Goal: Task Accomplishment & Management: Manage account settings

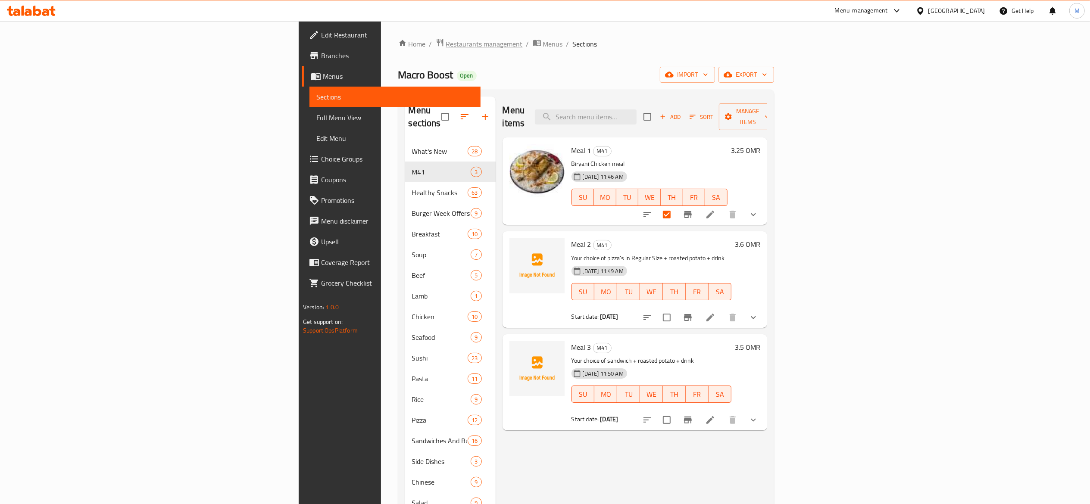
click at [446, 47] on span "Restaurants management" at bounding box center [484, 44] width 77 height 10
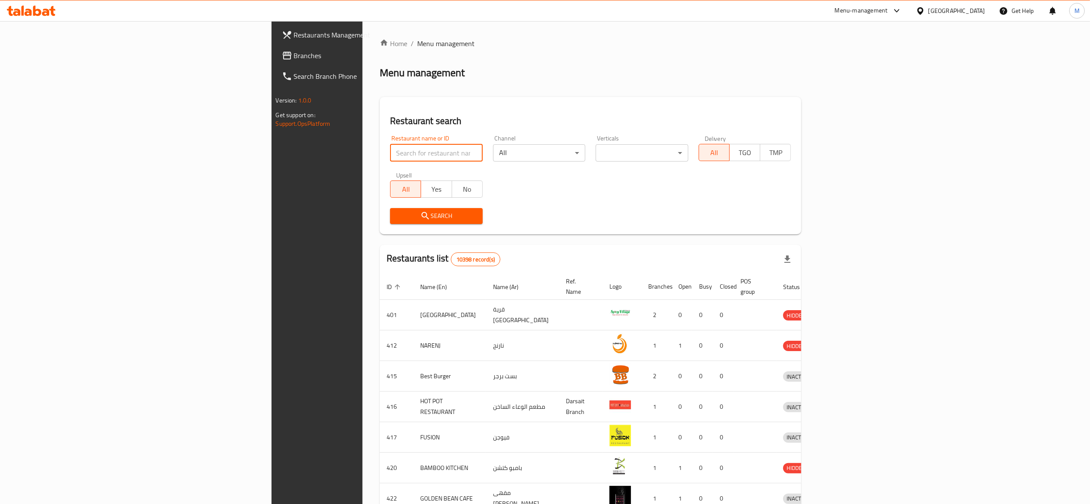
click at [390, 148] on input "search" at bounding box center [436, 152] width 93 height 17
type input "son of [GEOGRAPHIC_DATA]"
click at [397, 215] on span "Search" at bounding box center [436, 216] width 79 height 11
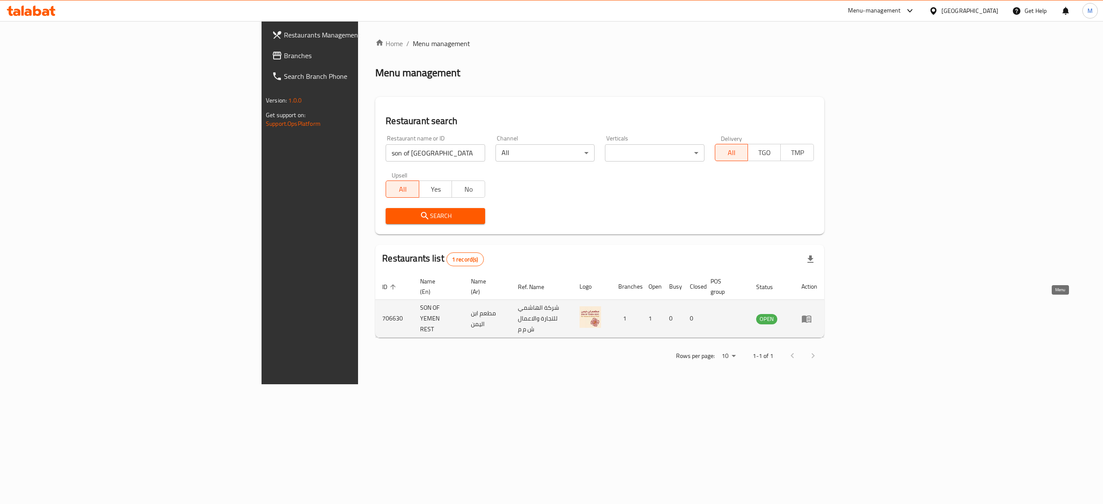
click at [812, 314] on icon "enhanced table" at bounding box center [806, 319] width 10 height 10
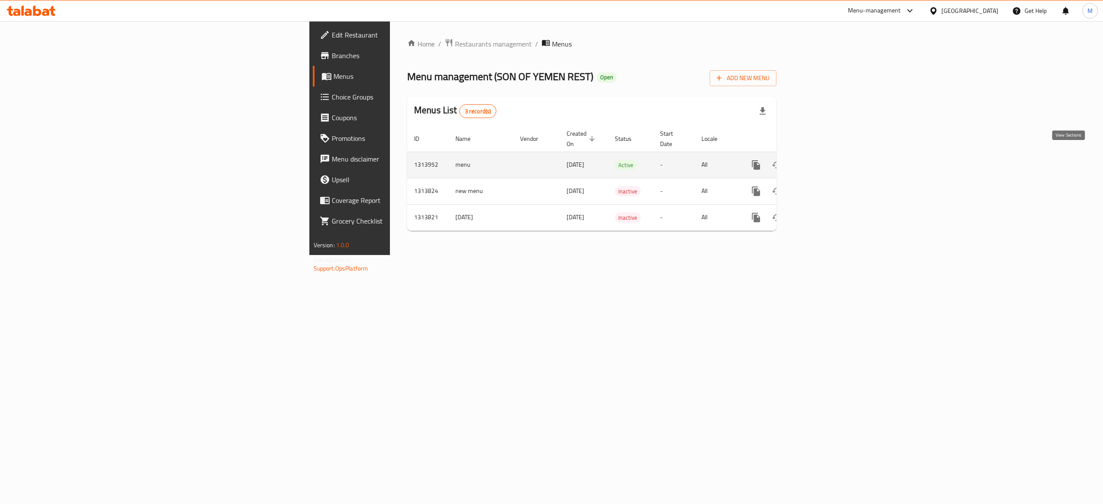
click at [829, 155] on link "enhanced table" at bounding box center [818, 165] width 21 height 21
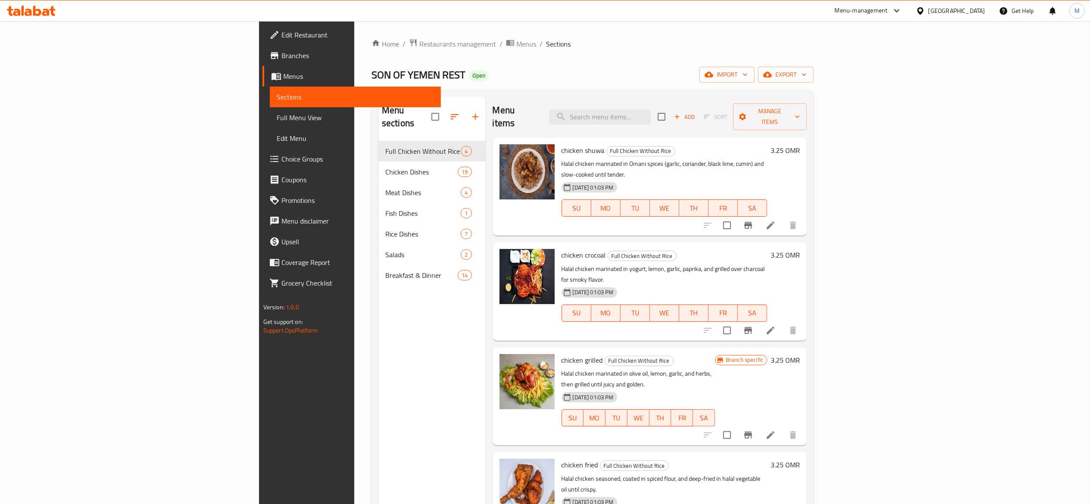
click at [378, 274] on nav "Full Chicken Without Rice 4 Chicken Dishes 19 Meat Dishes 4 Fish Dishes 1 Rice …" at bounding box center [431, 213] width 107 height 152
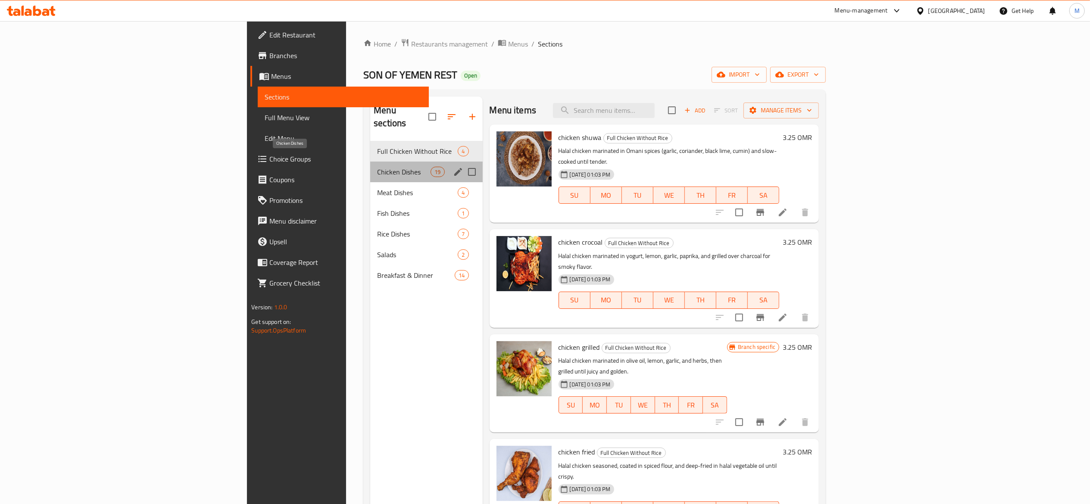
click at [377, 167] on span "Chicken Dishes" at bounding box center [403, 172] width 53 height 10
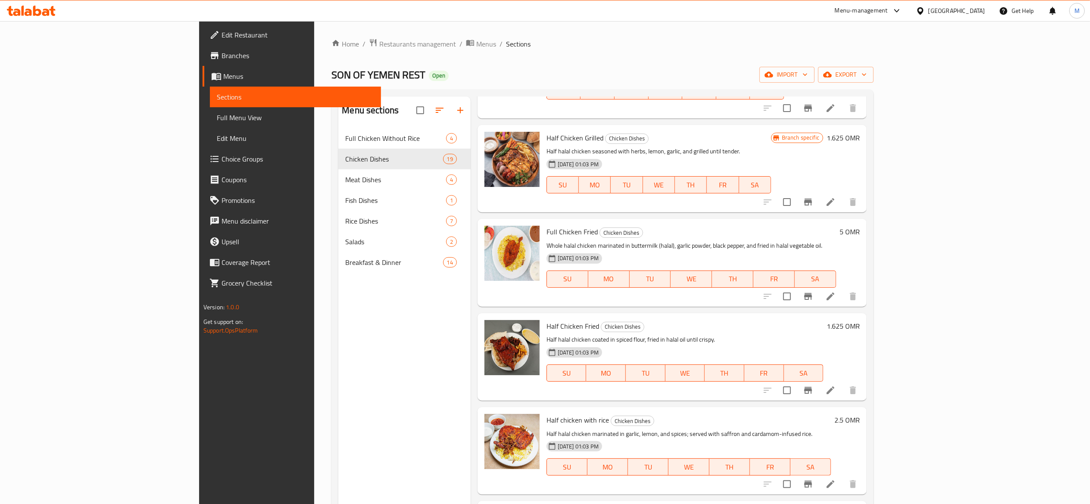
scroll to position [776, 0]
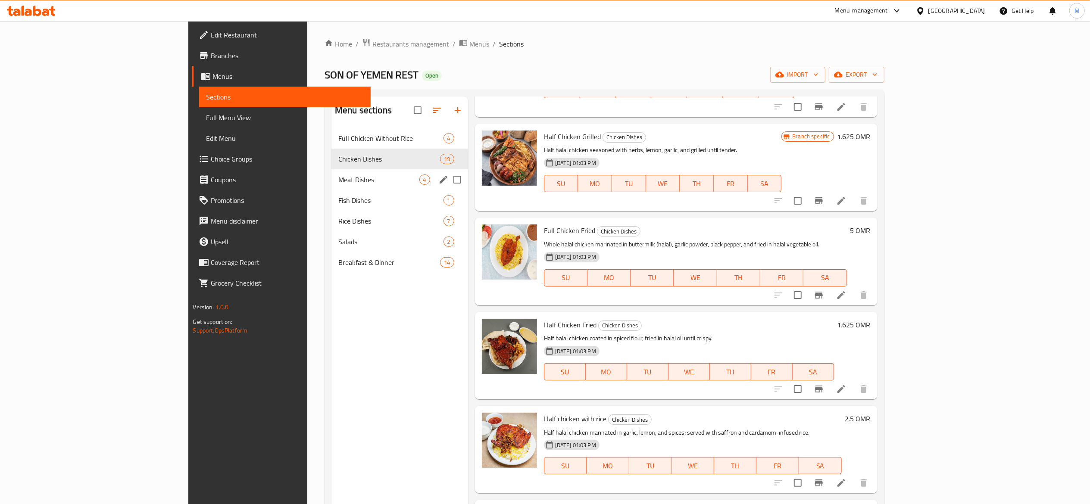
click at [338, 182] on span "Meat Dishes" at bounding box center [378, 180] width 81 height 10
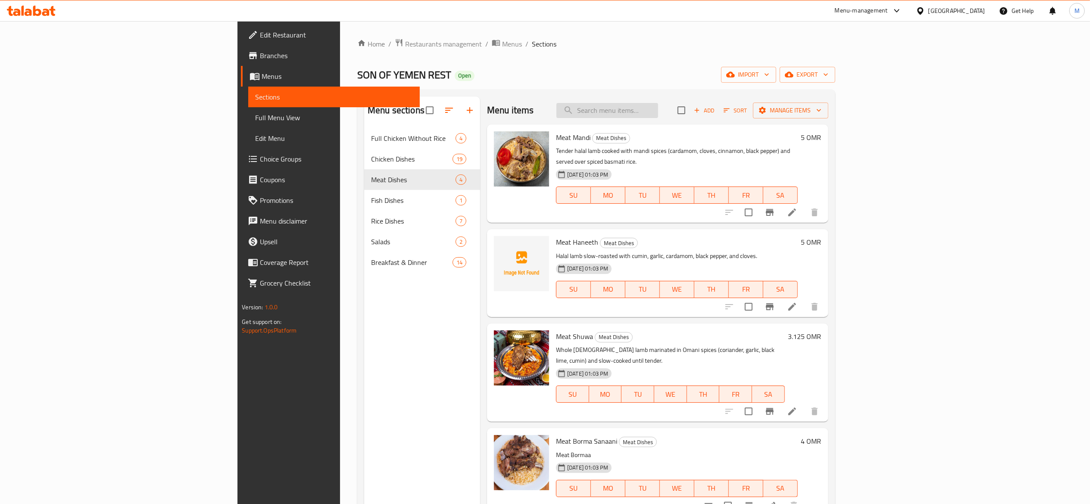
click at [692, 108] on div "Menu items Add Sort Manage items" at bounding box center [657, 111] width 341 height 28
click at [658, 108] on input "search" at bounding box center [607, 110] width 102 height 15
type input "c"
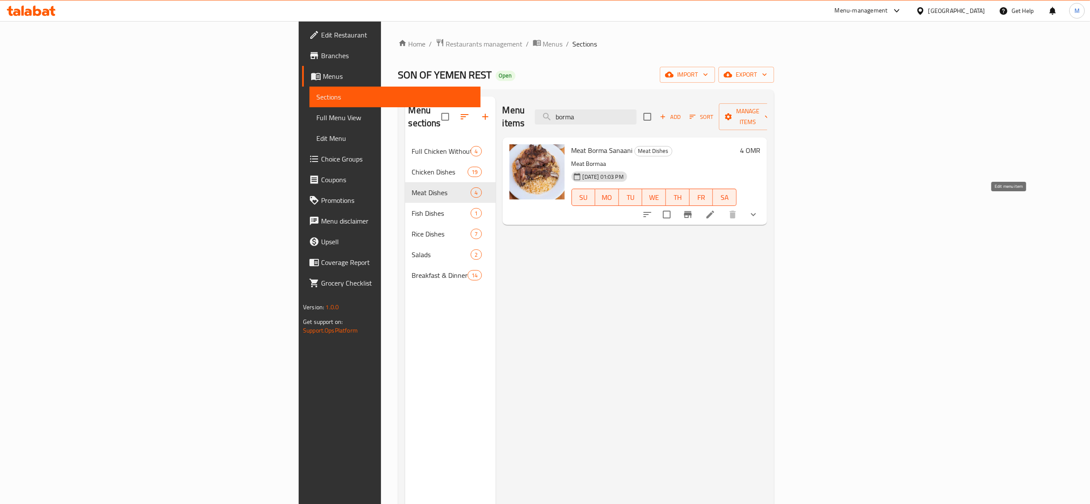
type input "borma"
click at [715, 209] on icon at bounding box center [710, 214] width 10 height 10
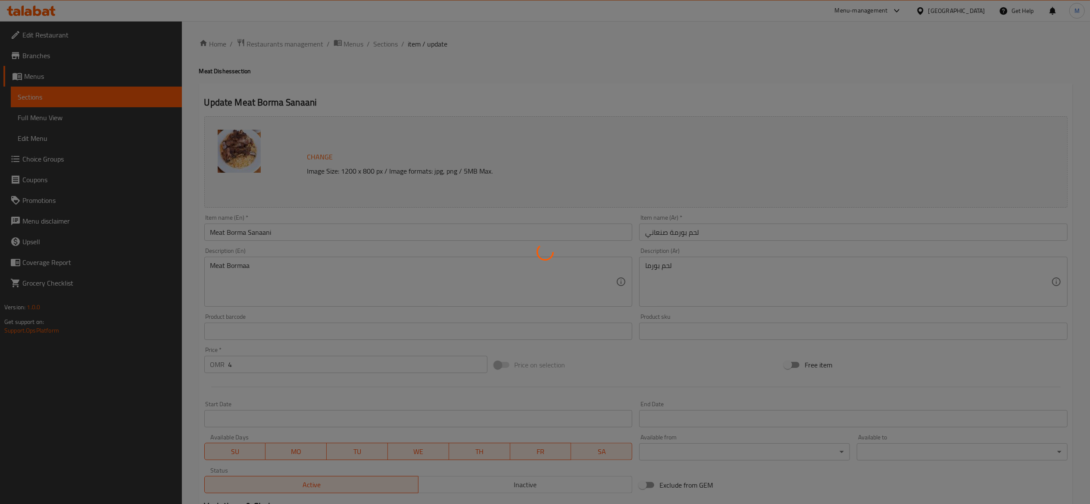
type input "إختيارك من:"
type input "1"
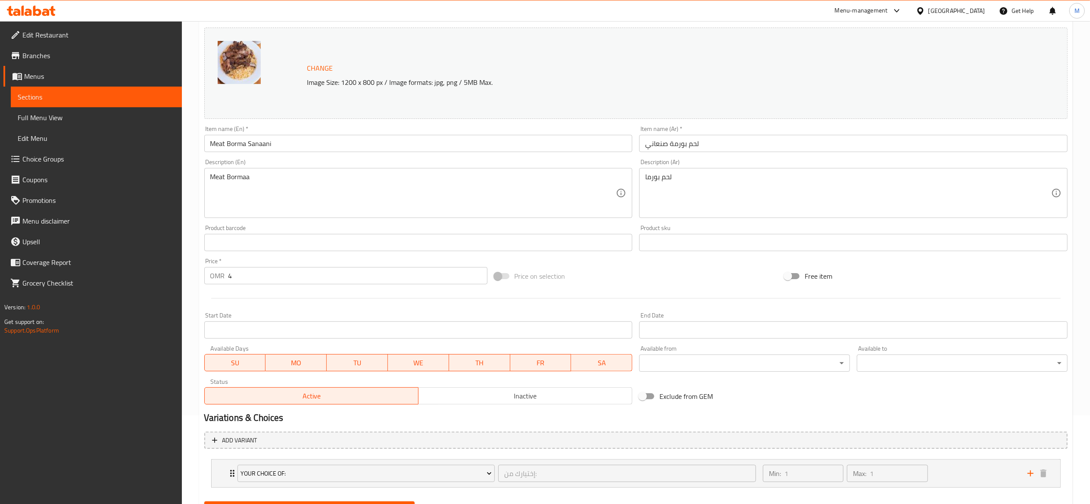
scroll to position [131, 0]
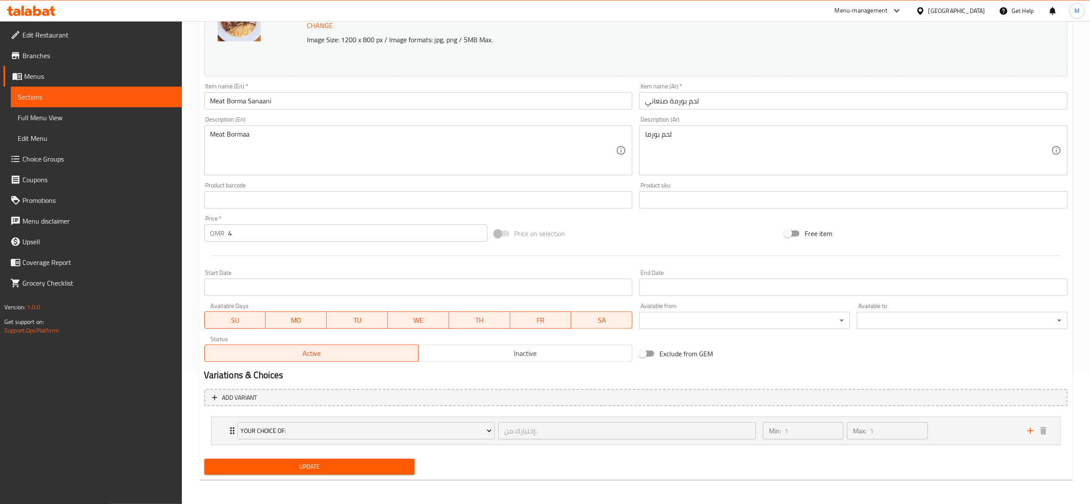
click at [263, 239] on input "4" at bounding box center [357, 232] width 259 height 17
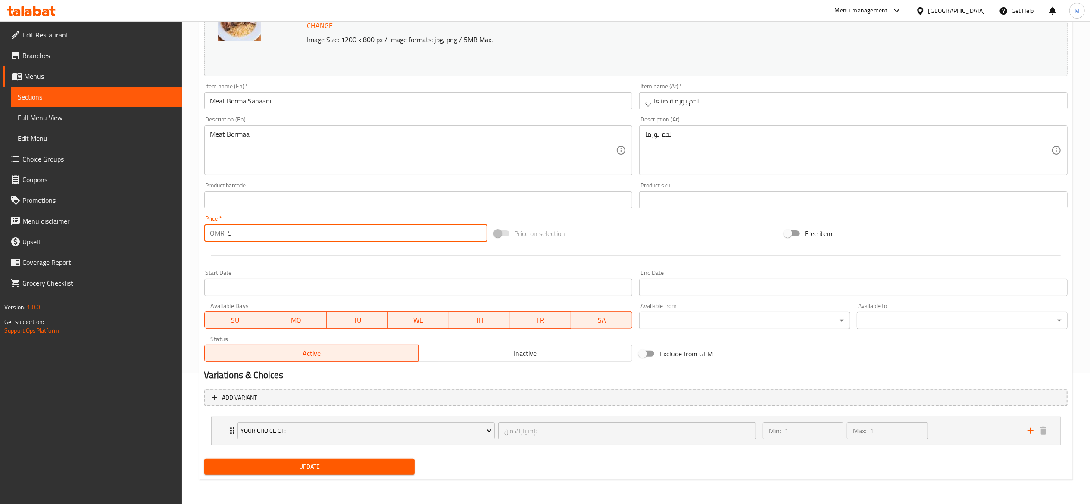
type input "5"
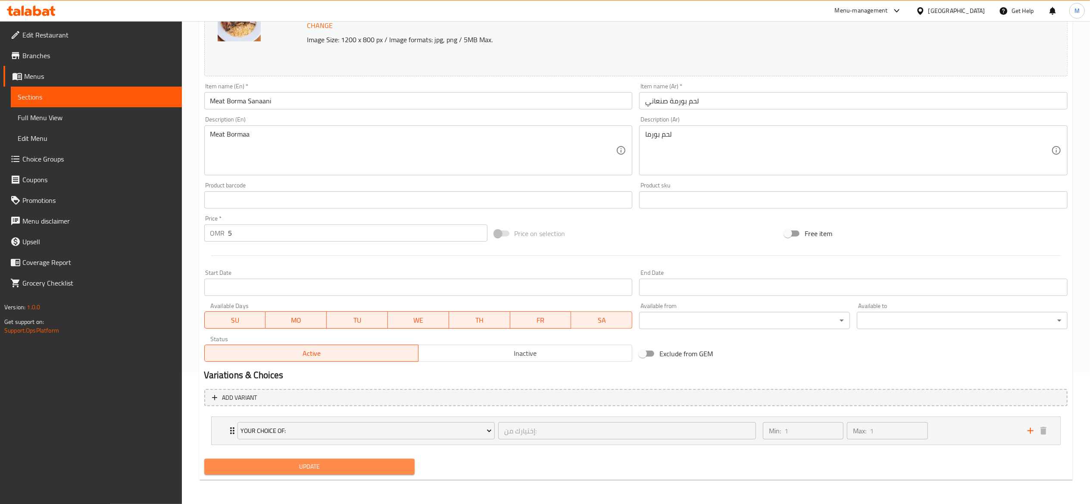
drag, startPoint x: 313, startPoint y: 474, endPoint x: 309, endPoint y: 465, distance: 9.6
click at [313, 474] on button "Update" at bounding box center [309, 467] width 211 height 16
